Goal: Transaction & Acquisition: Purchase product/service

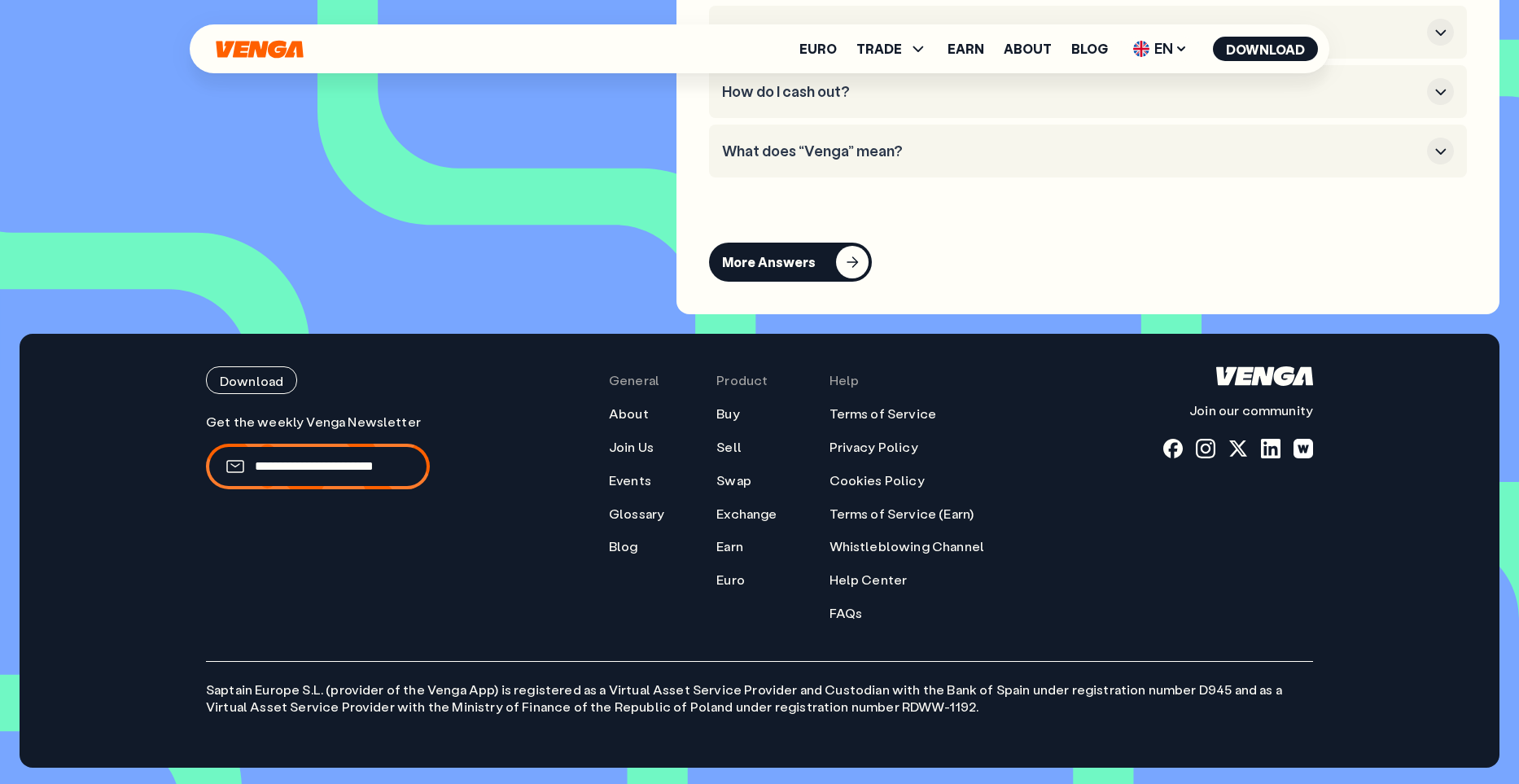
scroll to position [7671, 0]
click at [744, 485] on link "Swap" at bounding box center [734, 481] width 35 height 17
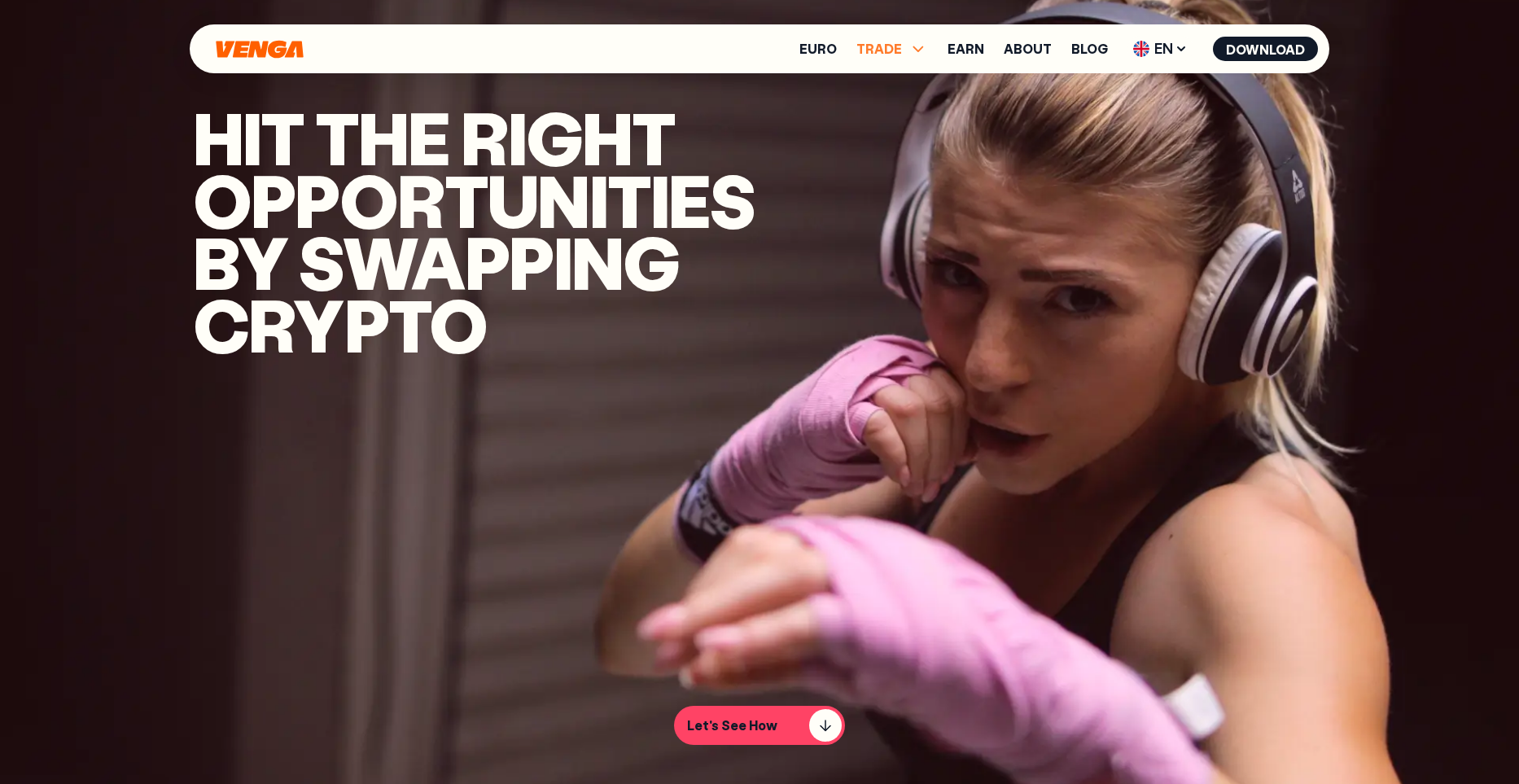
click at [881, 43] on span "TRADE" at bounding box center [879, 49] width 45 height 13
click at [903, 154] on link "Exchange" at bounding box center [892, 154] width 65 height 17
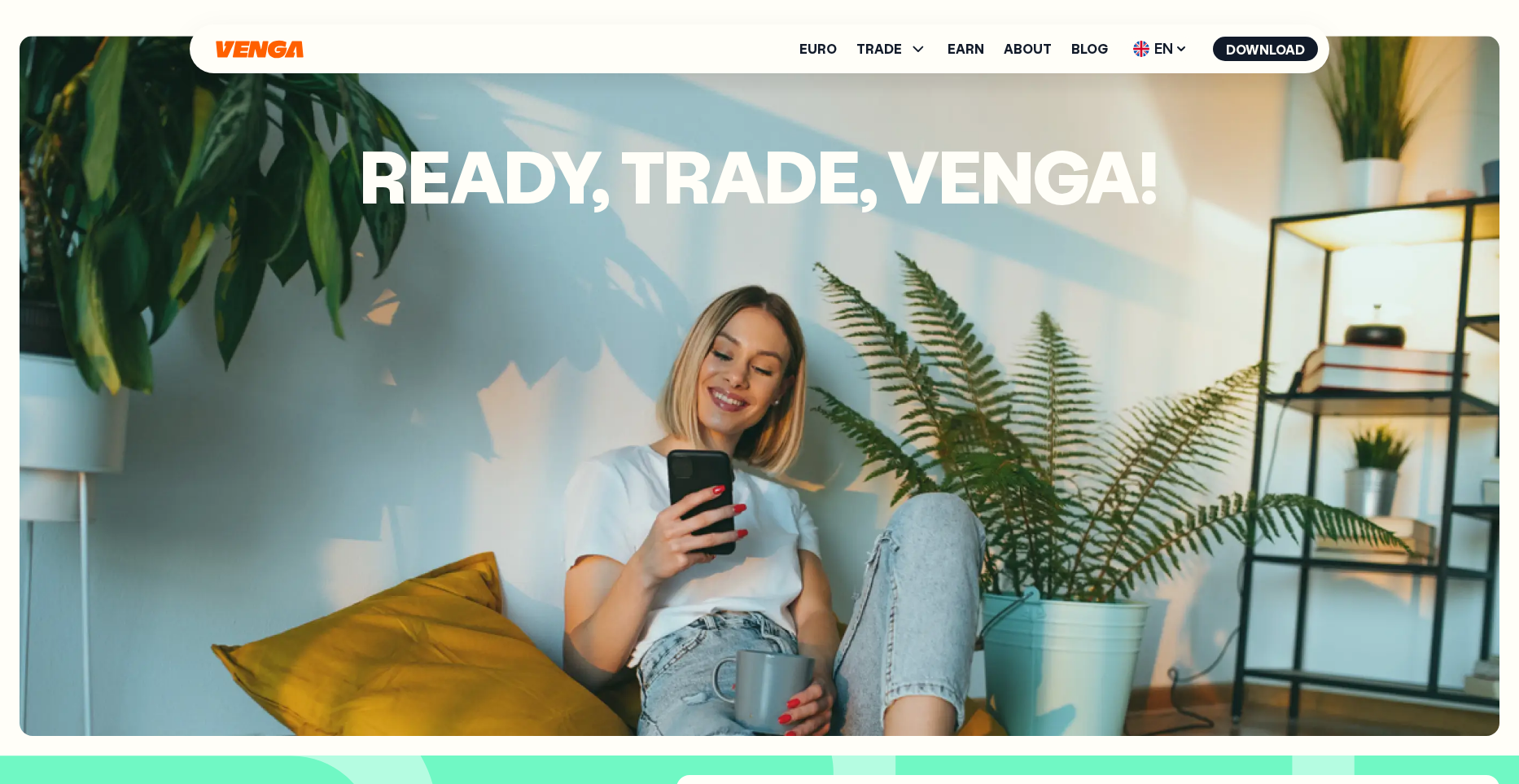
scroll to position [4601, 0]
click at [876, 55] on span "TRADE" at bounding box center [879, 49] width 45 height 13
click at [836, 47] on link "Euro" at bounding box center [818, 49] width 38 height 13
